Goal: Task Accomplishment & Management: Manage account settings

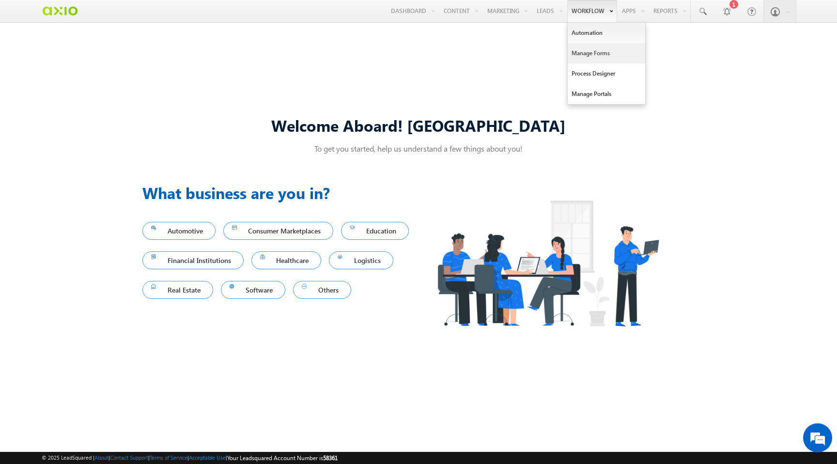
click at [587, 55] on link "Manage Forms" at bounding box center [607, 53] width 78 height 20
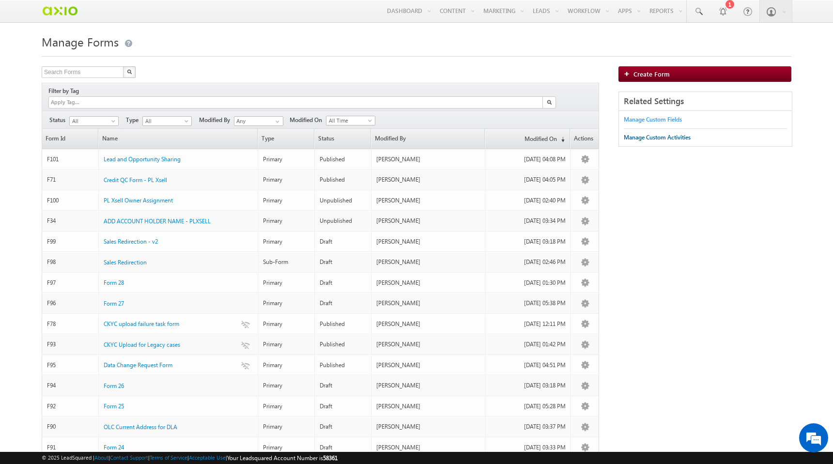
click at [637, 122] on div "Manage Custom Fields" at bounding box center [653, 119] width 58 height 9
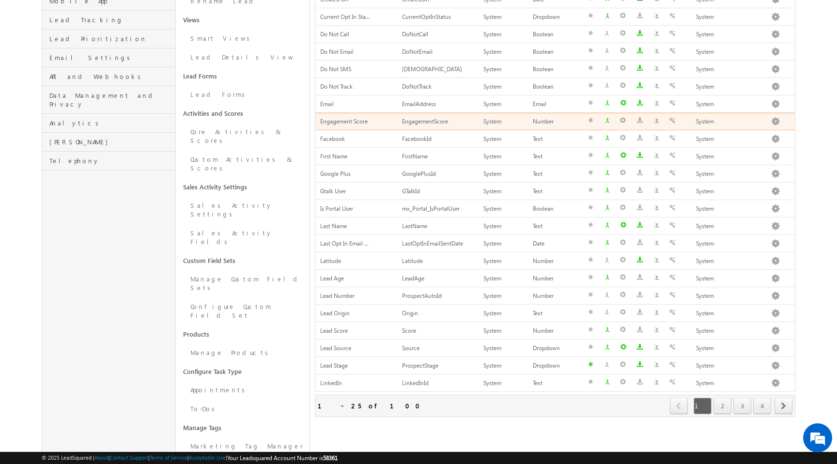
scroll to position [205, 0]
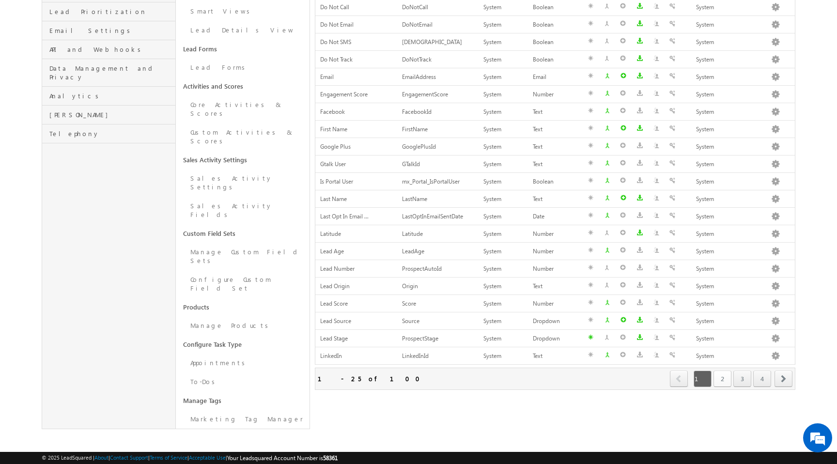
click at [716, 378] on link "2" at bounding box center [723, 379] width 18 height 16
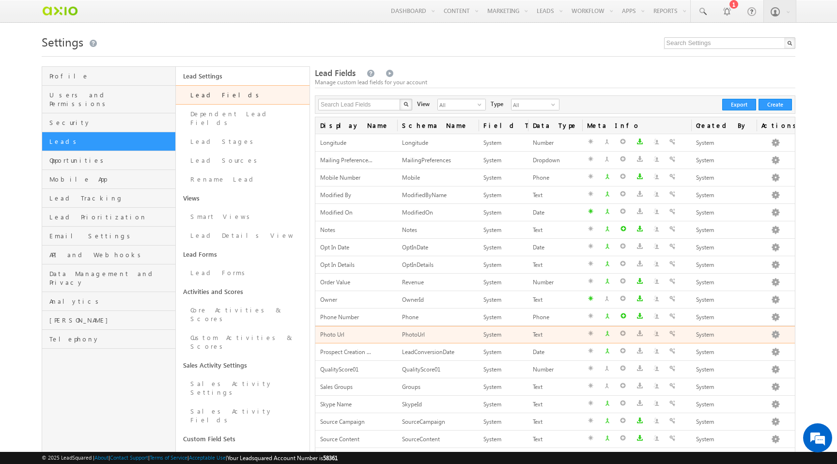
scroll to position [0, 0]
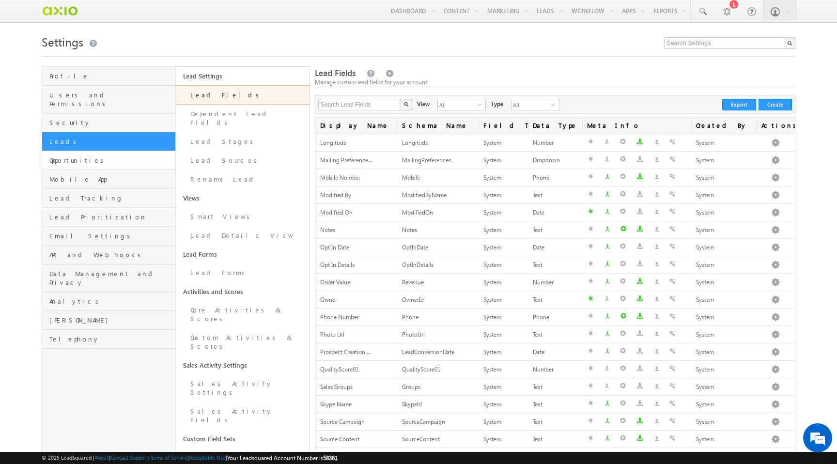
click at [129, 157] on link "Opportunities" at bounding box center [108, 160] width 133 height 19
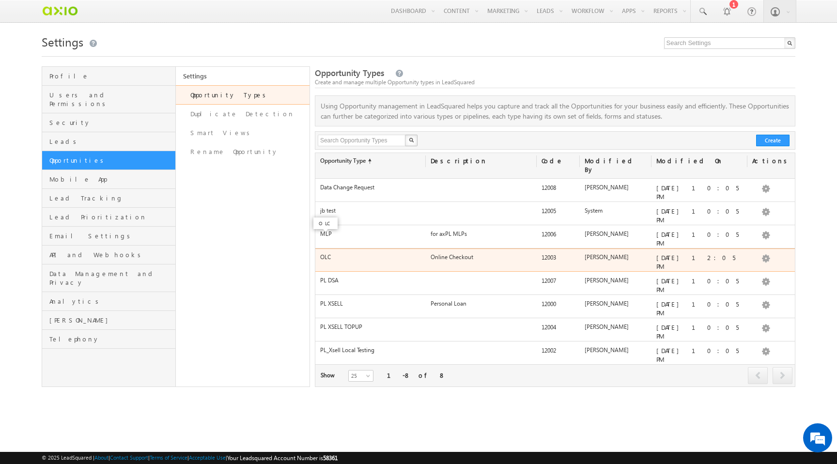
click at [326, 253] on label "OLC" at bounding box center [325, 256] width 11 height 7
click at [450, 253] on label "Online Checkout" at bounding box center [452, 256] width 43 height 7
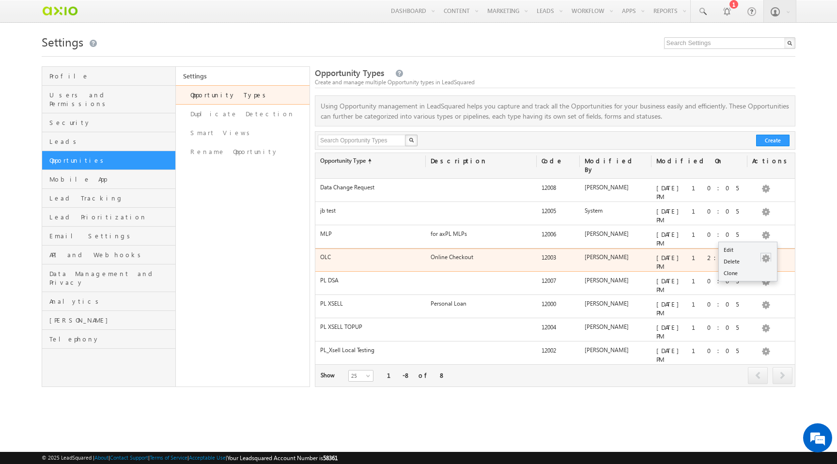
click at [763, 254] on button "button" at bounding box center [766, 259] width 10 height 10
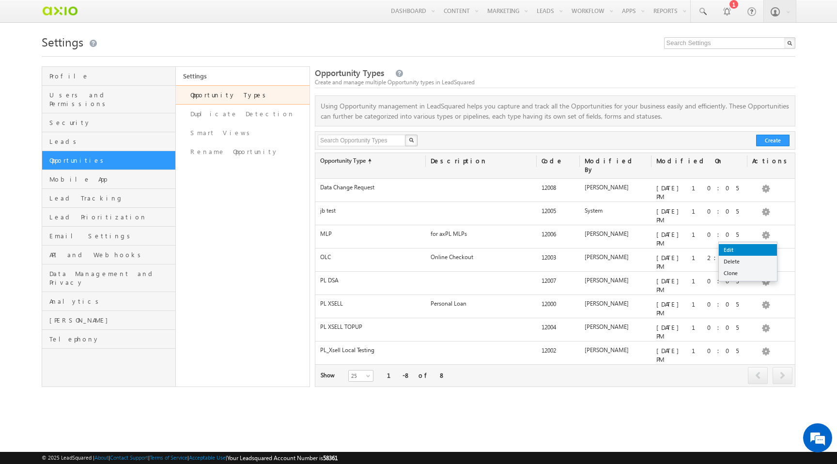
click at [757, 249] on link "Edit" at bounding box center [748, 250] width 58 height 12
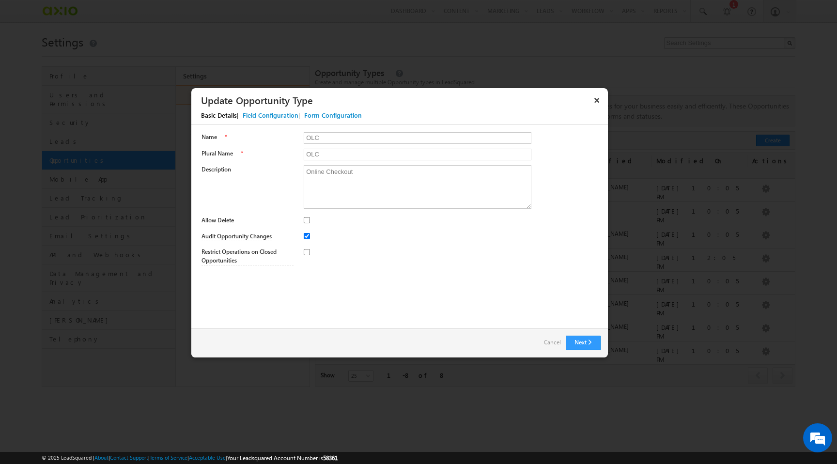
click at [267, 116] on div "Field Configuration" at bounding box center [271, 115] width 56 height 9
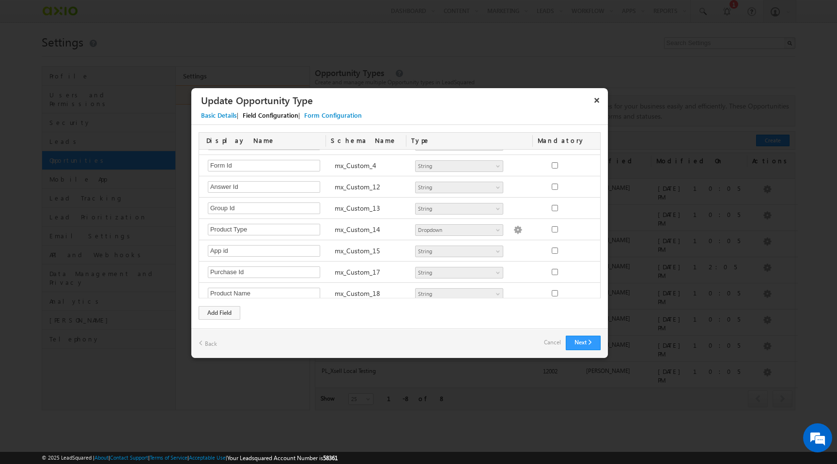
scroll to position [337, 0]
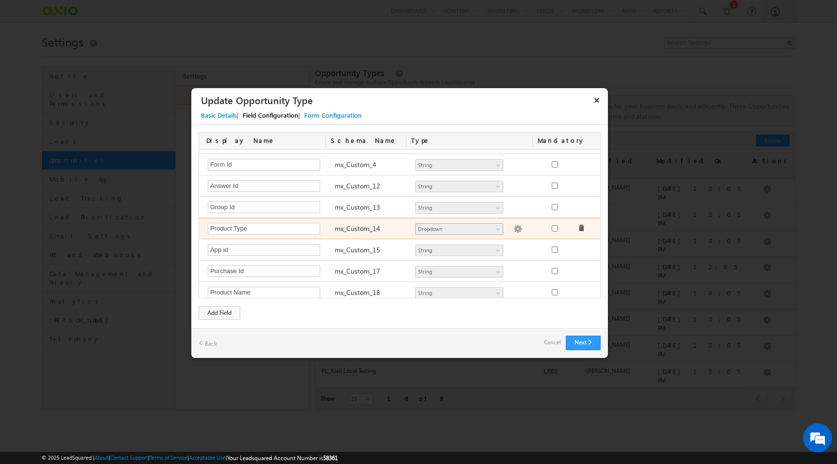
click at [427, 232] on span "Dropdown" at bounding box center [455, 229] width 79 height 9
click at [464, 230] on span "Dropdown" at bounding box center [455, 229] width 79 height 9
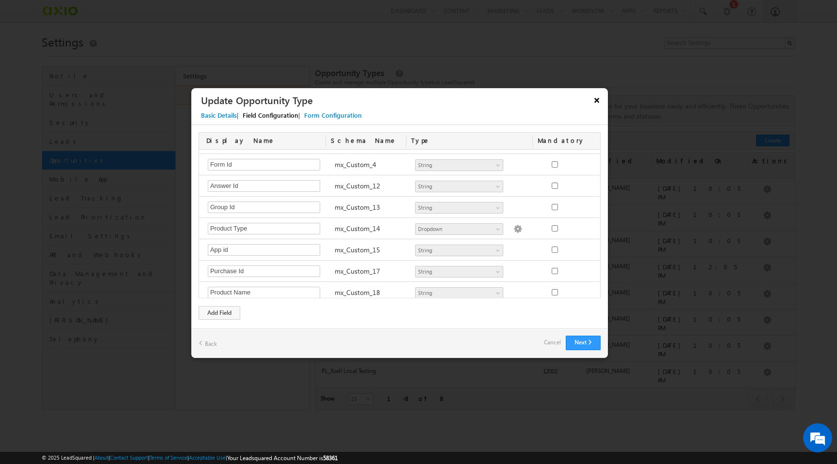
click at [599, 99] on button "×" at bounding box center [597, 100] width 16 height 17
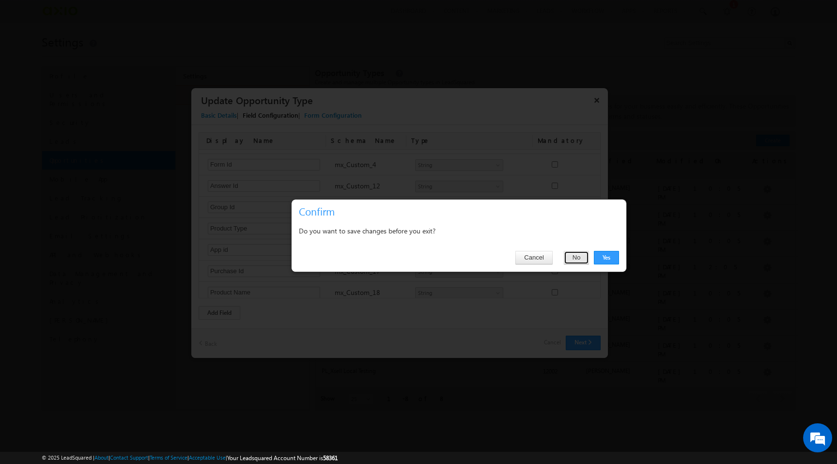
click at [581, 261] on button "No" at bounding box center [577, 258] width 26 height 14
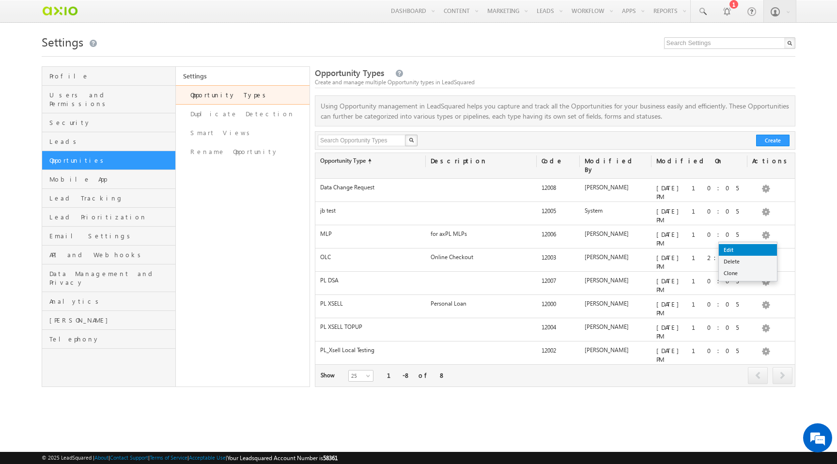
click at [754, 248] on link "Edit" at bounding box center [748, 250] width 58 height 12
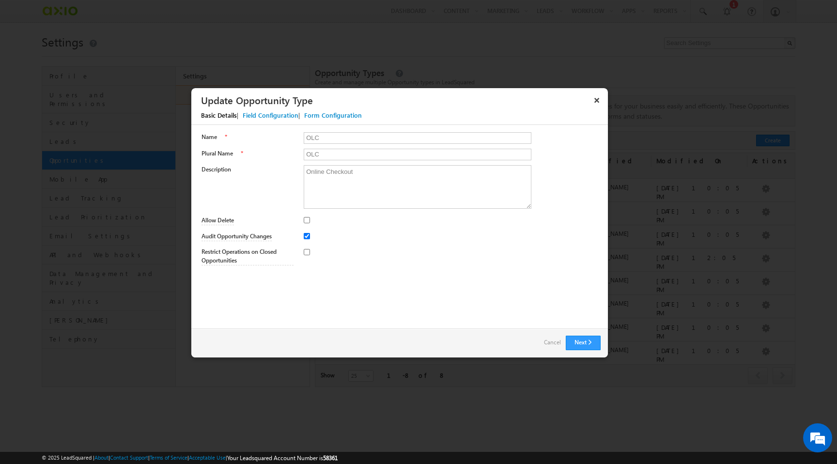
click at [278, 114] on div "Field Configuration" at bounding box center [271, 115] width 56 height 9
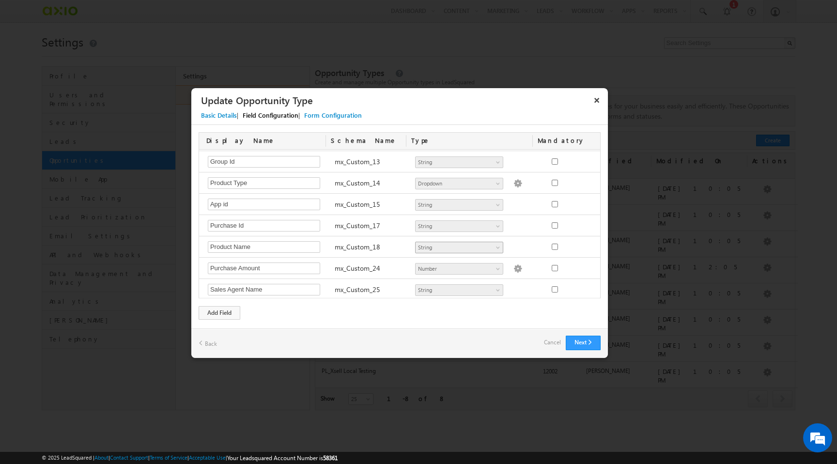
scroll to position [383, 0]
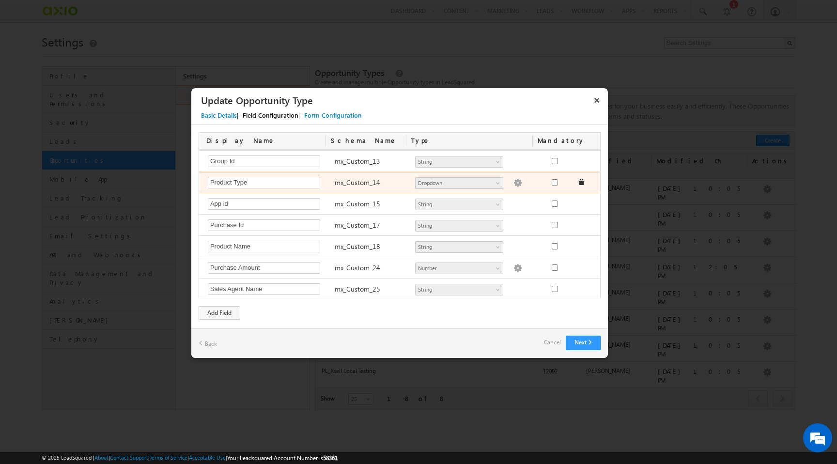
click at [514, 182] on img at bounding box center [518, 183] width 9 height 9
type textarea "1600 1900 2000 2200 2300 2400"
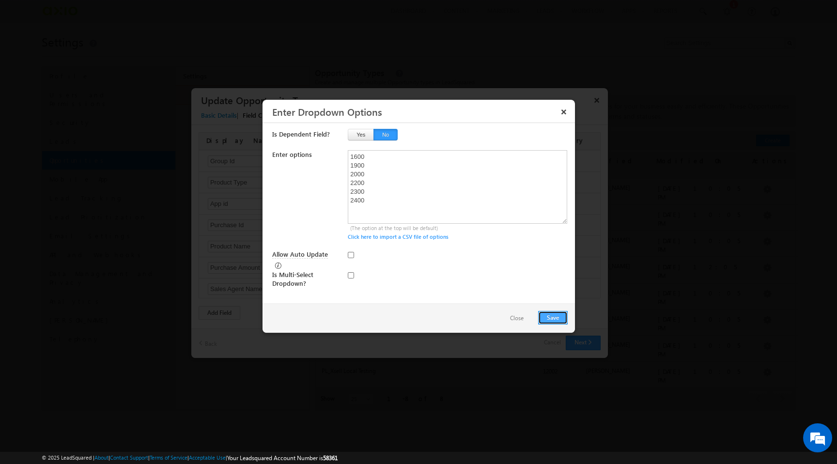
click at [563, 319] on button "Save" at bounding box center [553, 318] width 30 height 14
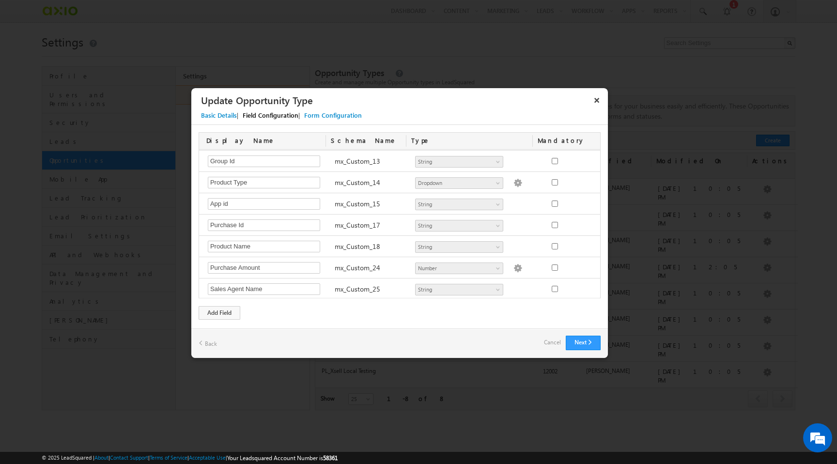
click at [553, 343] on link "Cancel" at bounding box center [552, 343] width 17 height 14
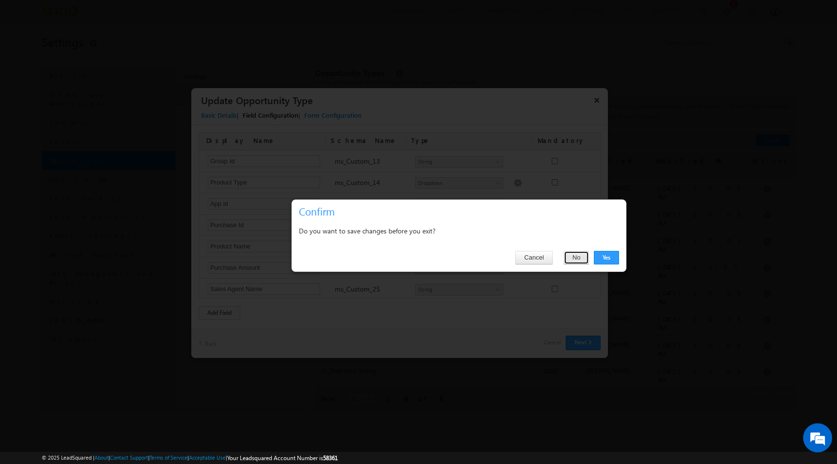
click at [574, 259] on button "No" at bounding box center [577, 258] width 26 height 14
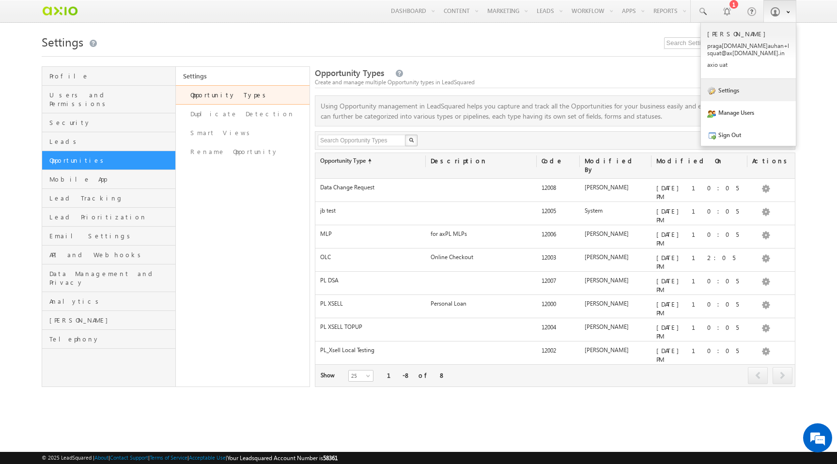
click at [740, 93] on link "Settings" at bounding box center [748, 90] width 95 height 22
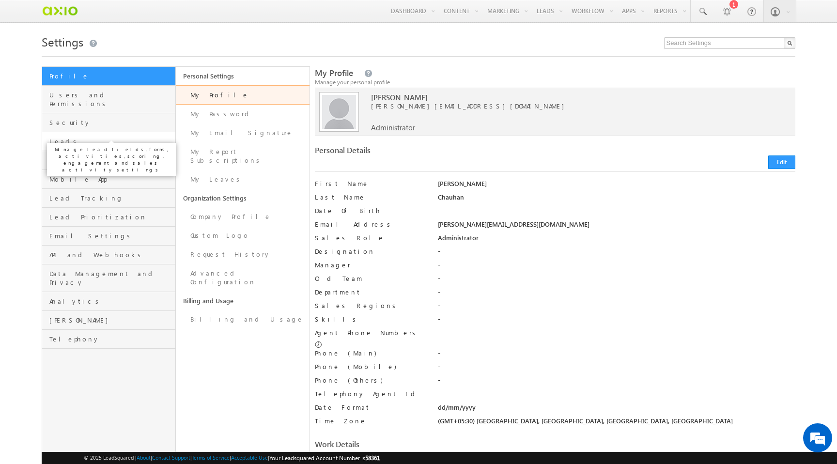
click at [135, 137] on span "Leads" at bounding box center [111, 141] width 124 height 9
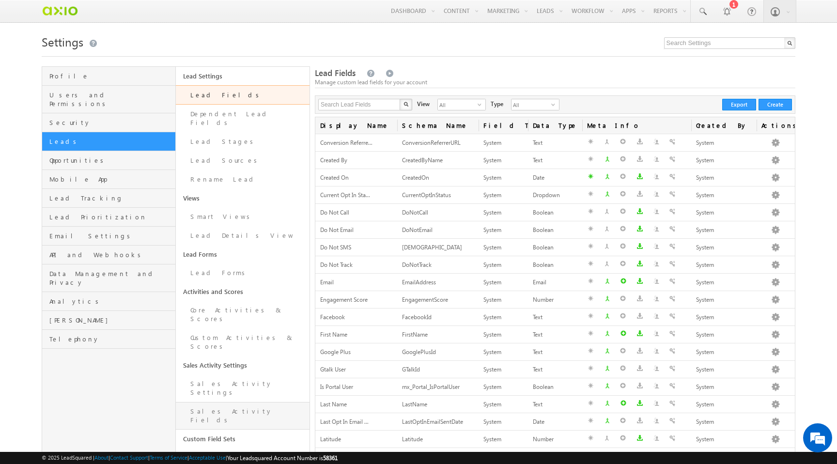
click at [243, 402] on link "Sales Activity Fields" at bounding box center [243, 416] width 134 height 28
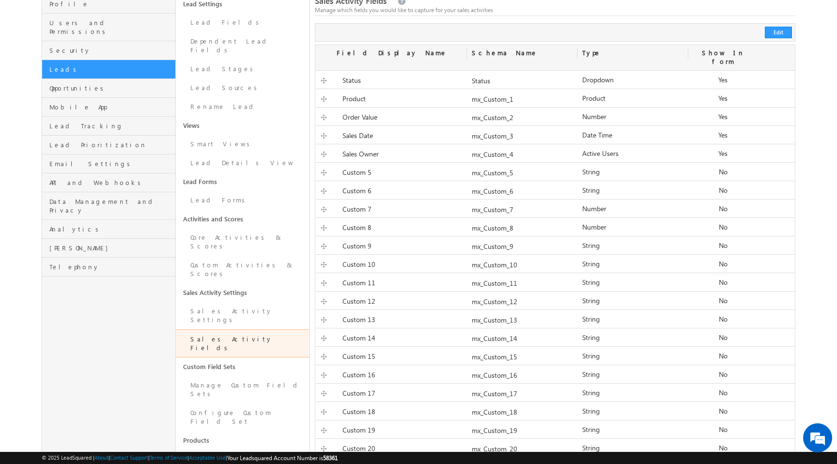
scroll to position [92, 0]
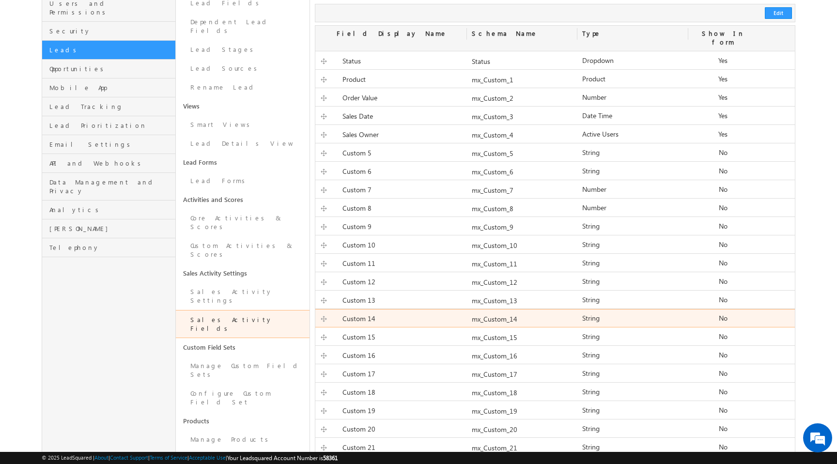
click at [381, 313] on div "Custom 14" at bounding box center [391, 320] width 152 height 14
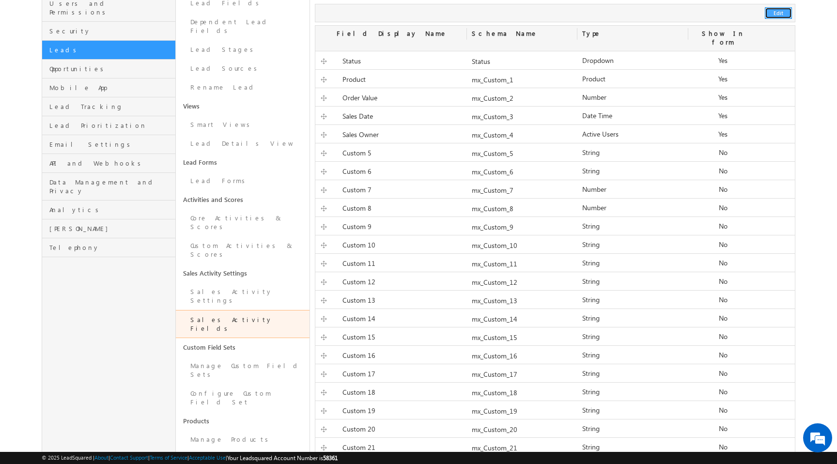
click at [778, 13] on button "Edit" at bounding box center [778, 13] width 27 height 12
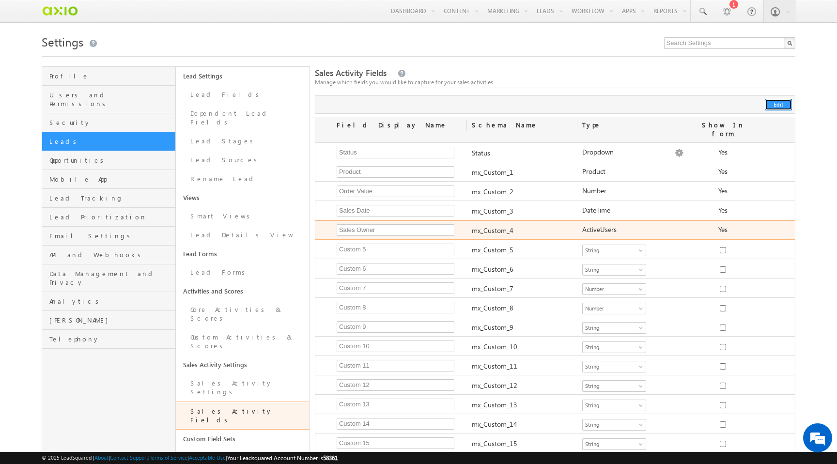
scroll to position [0, 0]
